Goal: Communication & Community: Answer question/provide support

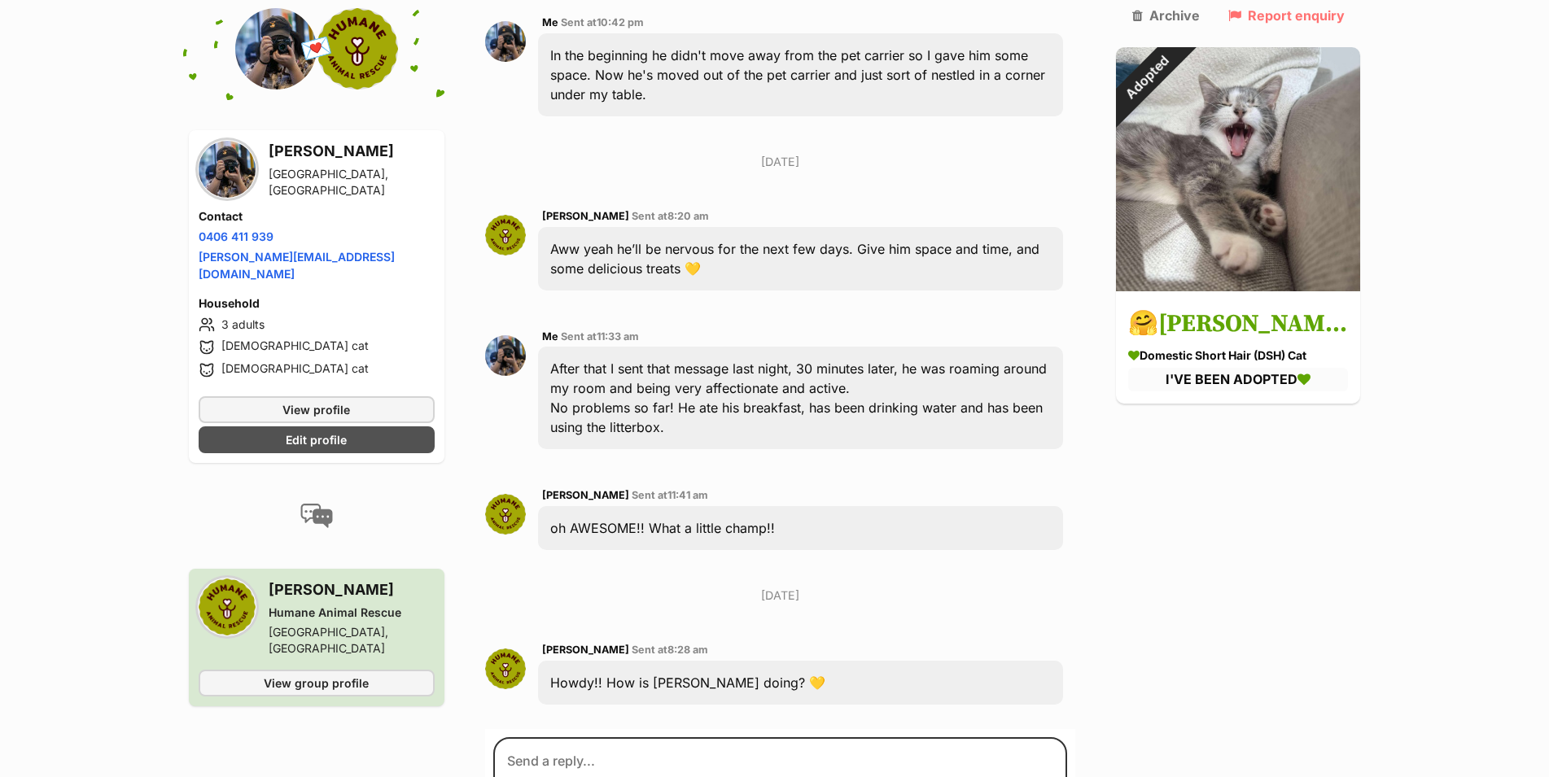
scroll to position [4659, 0]
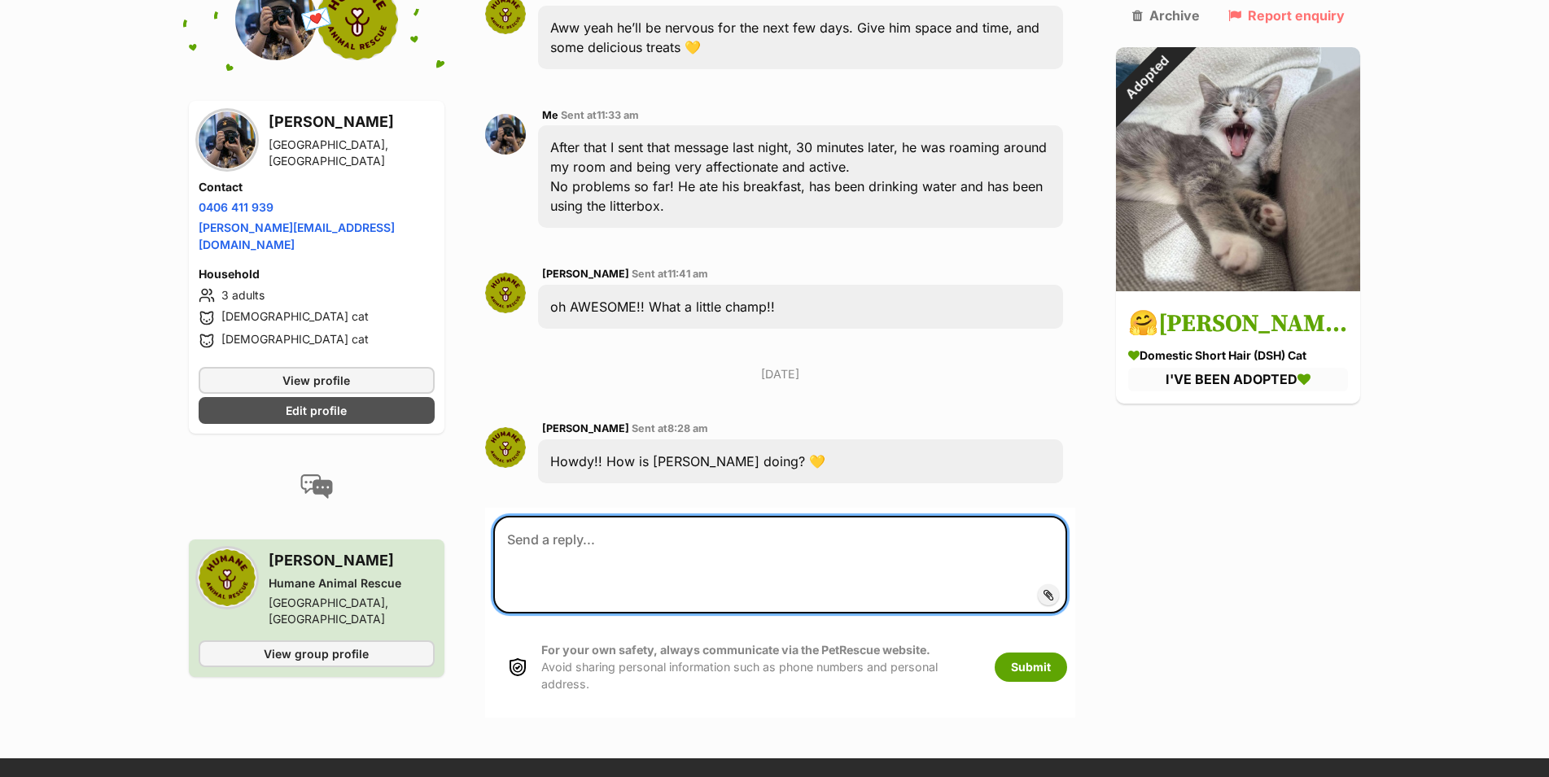
click at [697, 516] on textarea at bounding box center [780, 565] width 575 height 98
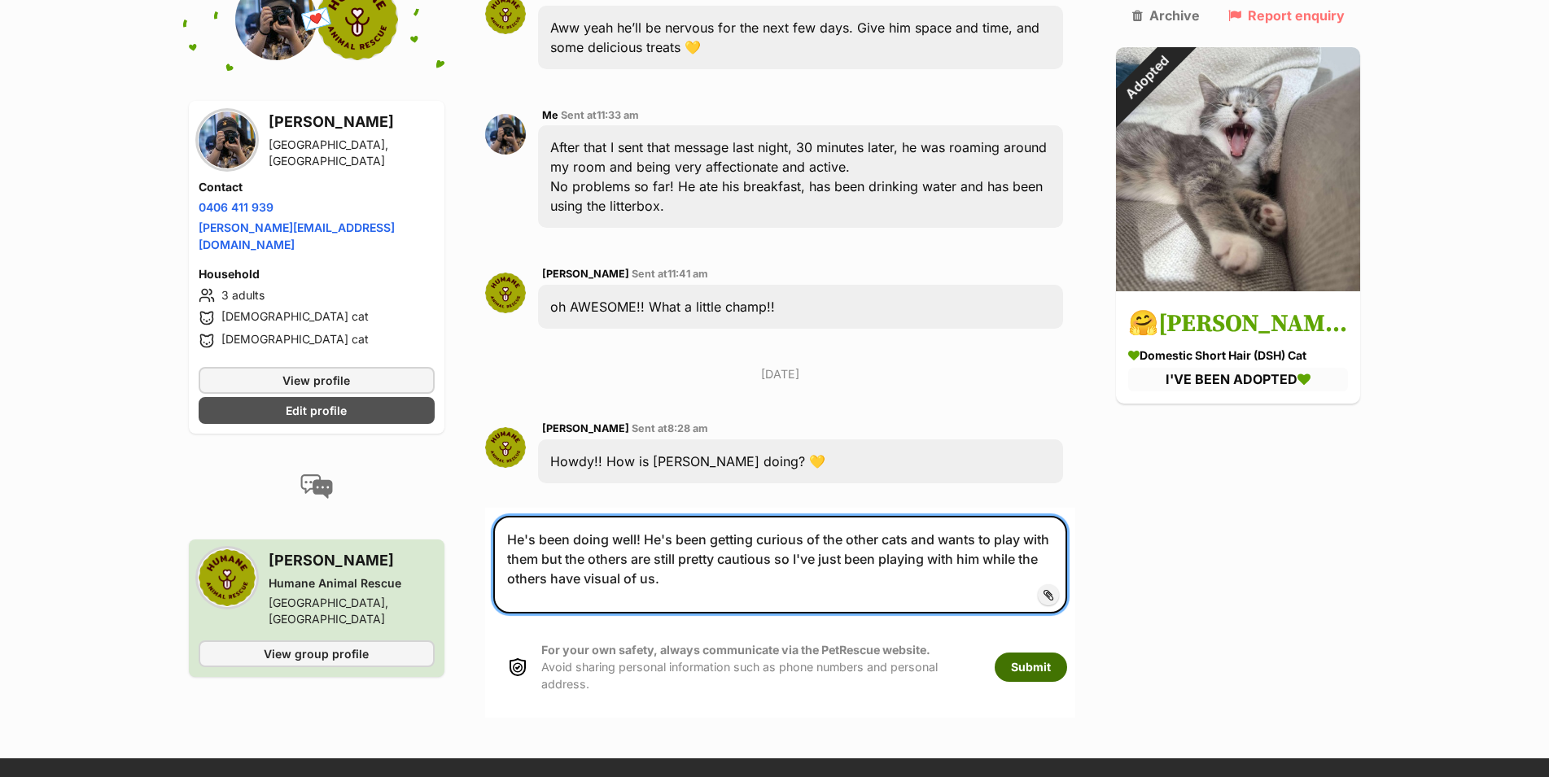
type textarea "He's been doing well! He's been getting curious of the other cats and wants to …"
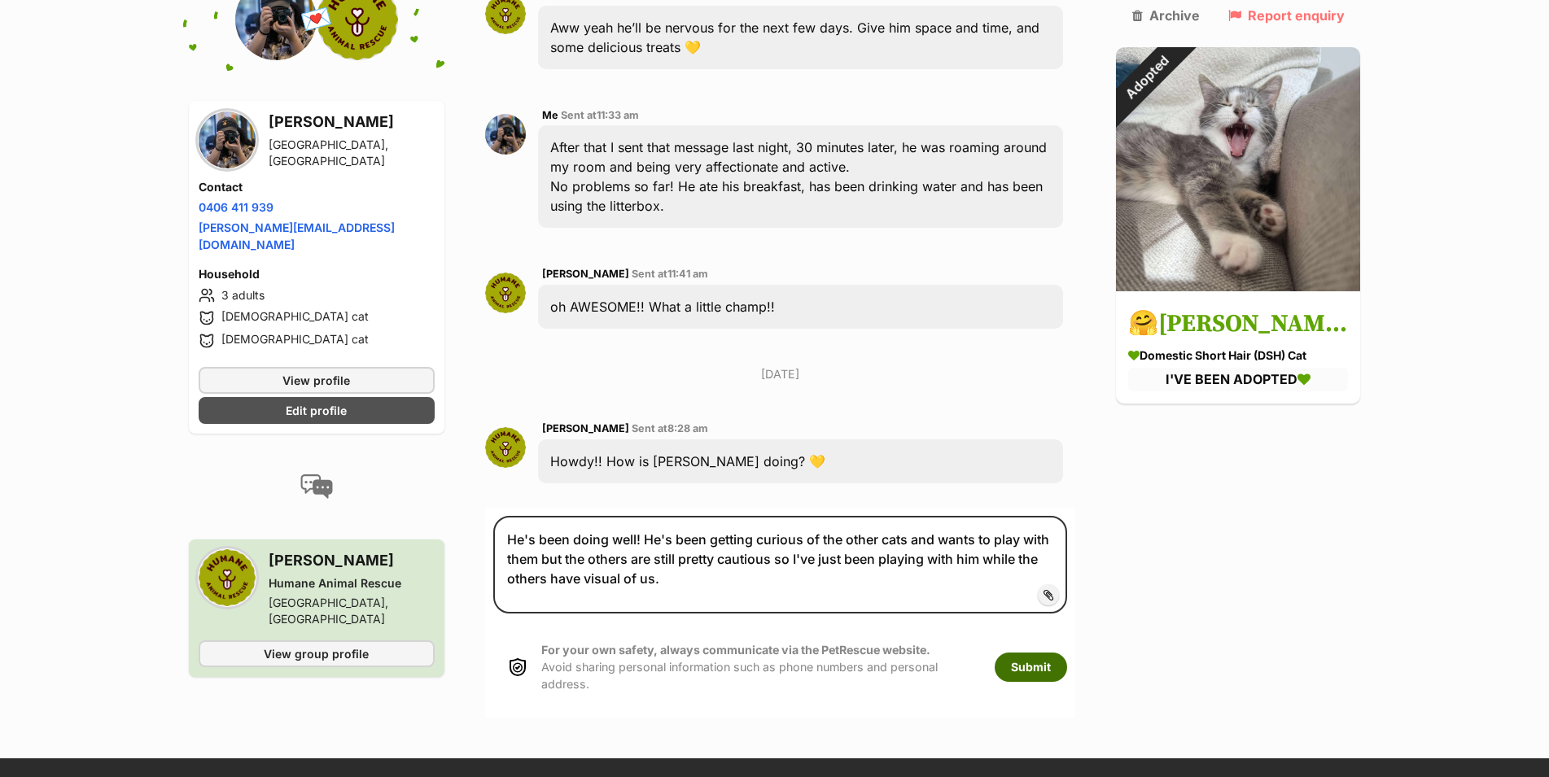
click at [1067, 653] on button "Submit" at bounding box center [1031, 667] width 72 height 29
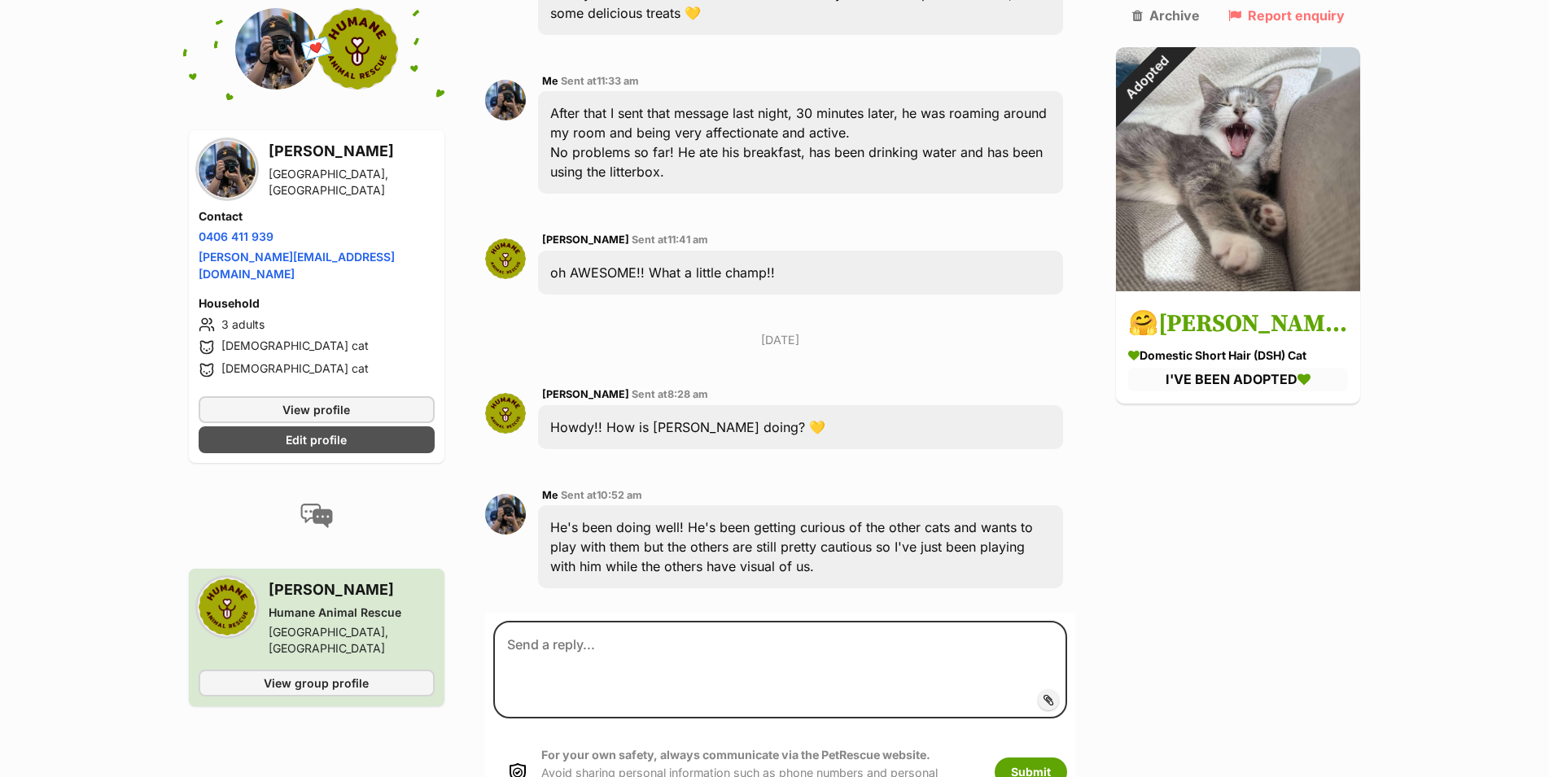
scroll to position [4779, 0]
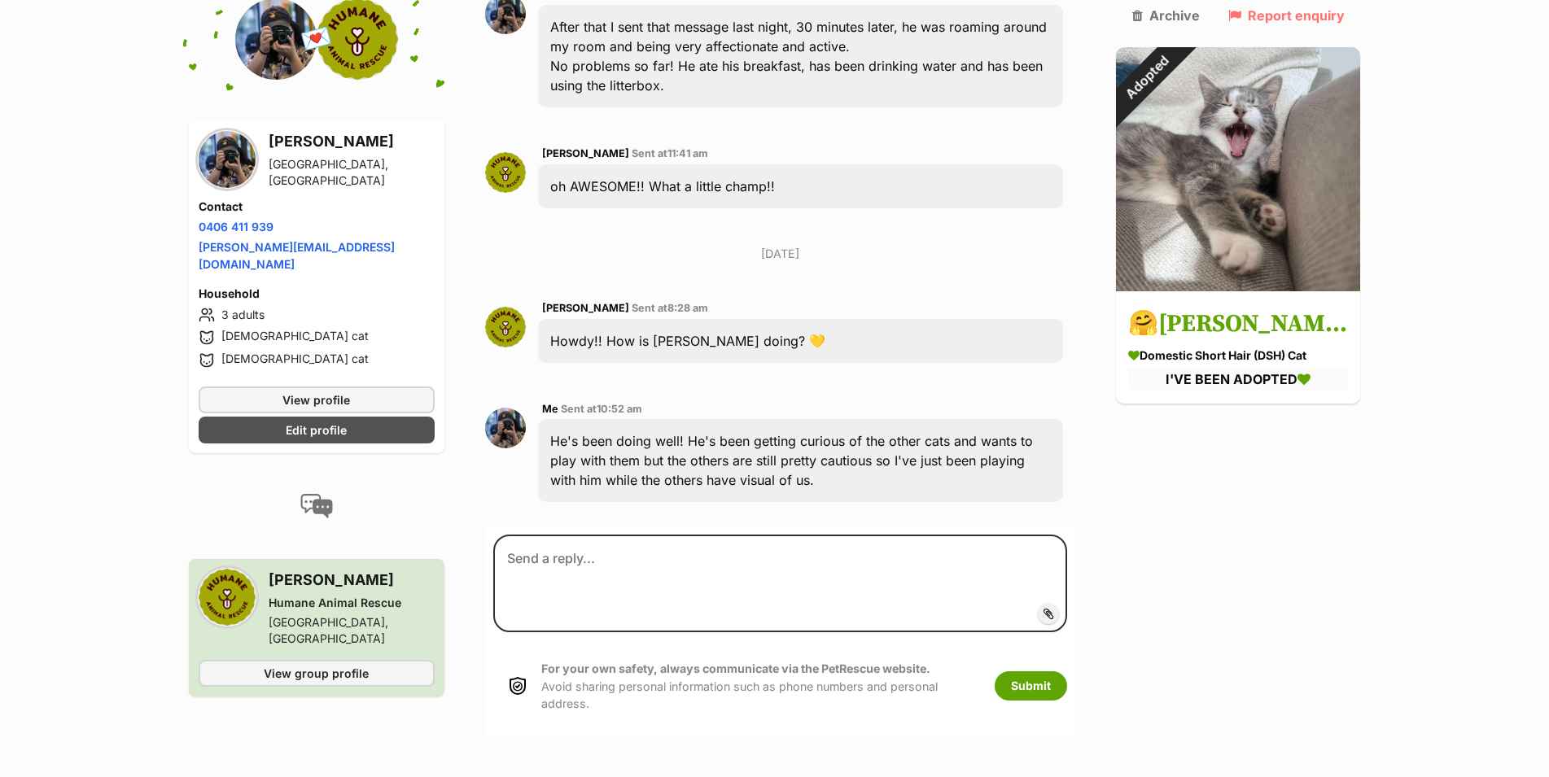
click at [1082, 607] on span "Add attachment" at bounding box center [1104, 613] width 87 height 13
click at [0, 0] on input "Add attachment" at bounding box center [0, 0] width 0 height 0
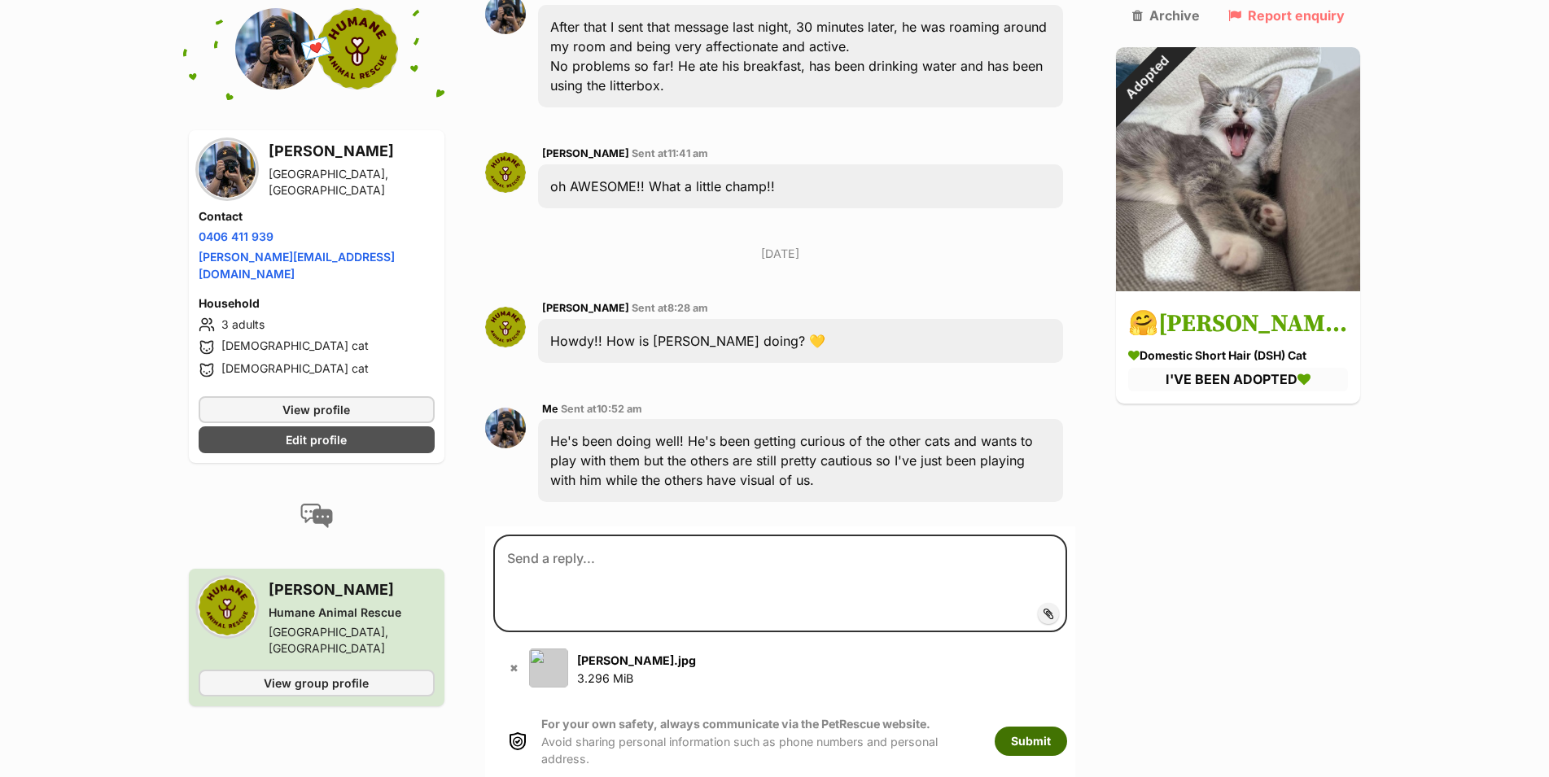
click at [1067, 727] on button "Submit" at bounding box center [1031, 741] width 72 height 29
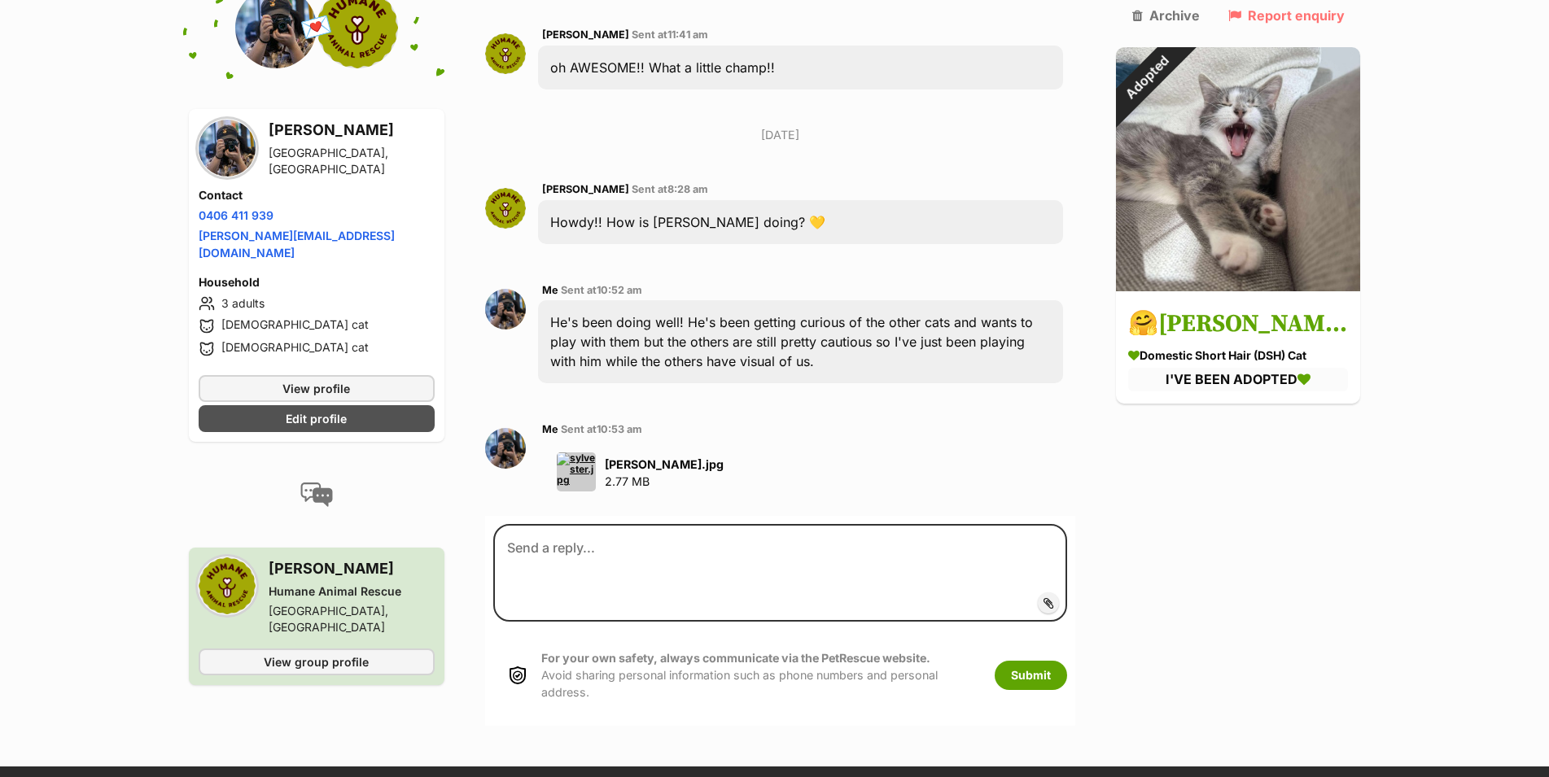
scroll to position [4903, 0]
